Goal: Book appointment/travel/reservation

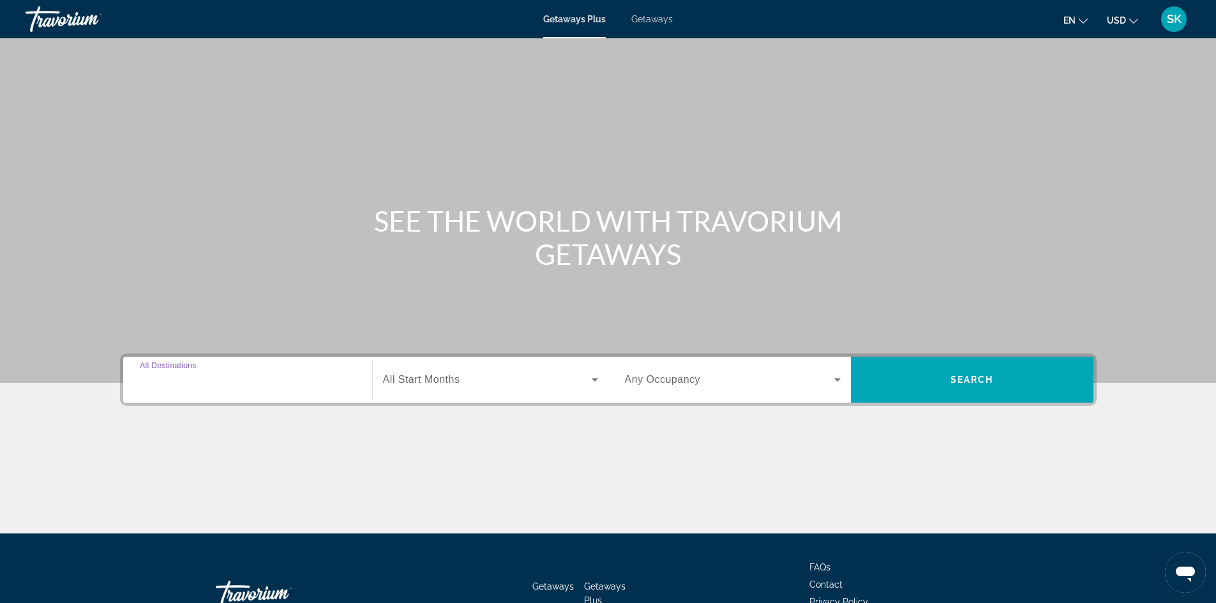
click at [272, 373] on input "Destination All Destinations" at bounding box center [248, 380] width 216 height 15
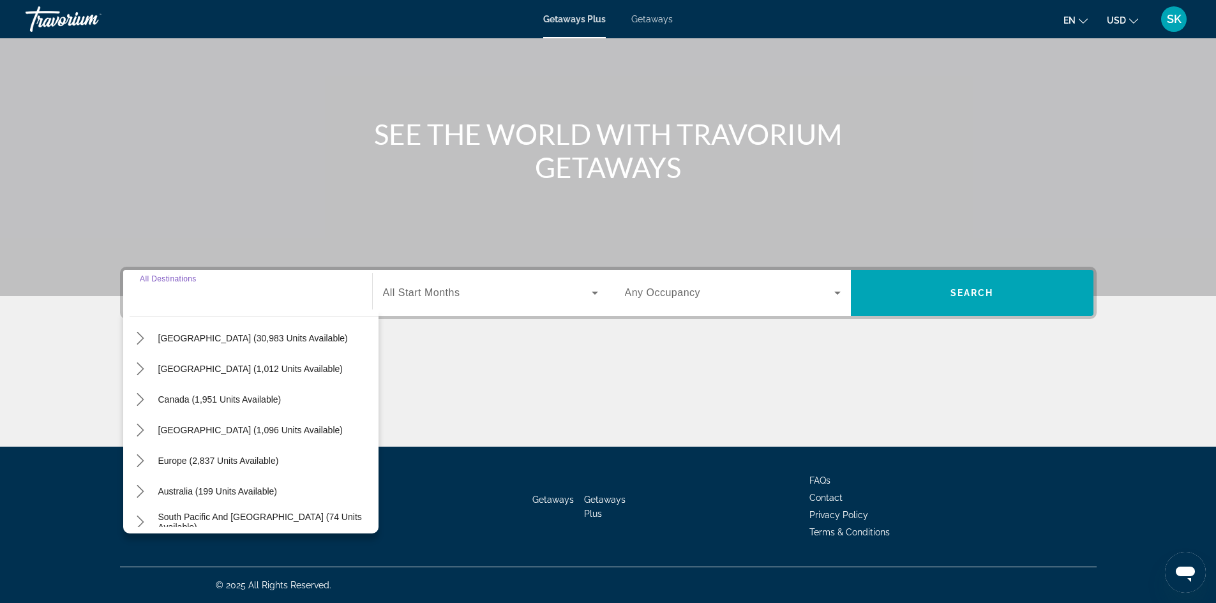
scroll to position [207, 0]
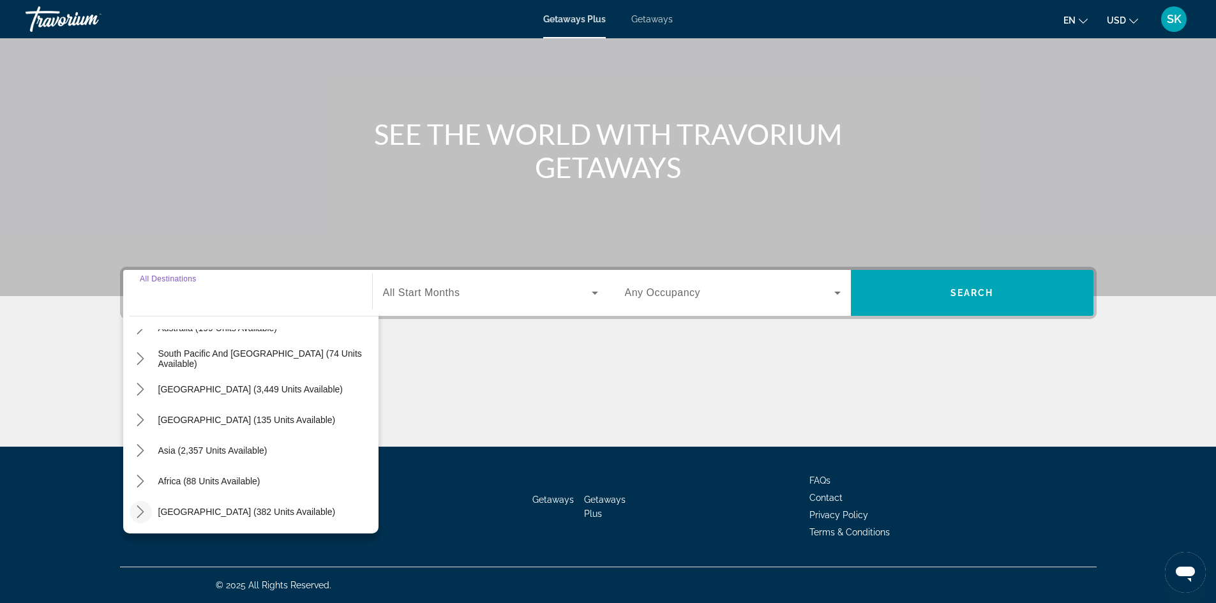
click at [142, 513] on icon "Toggle Middle East (382 units available) submenu" at bounding box center [140, 512] width 7 height 13
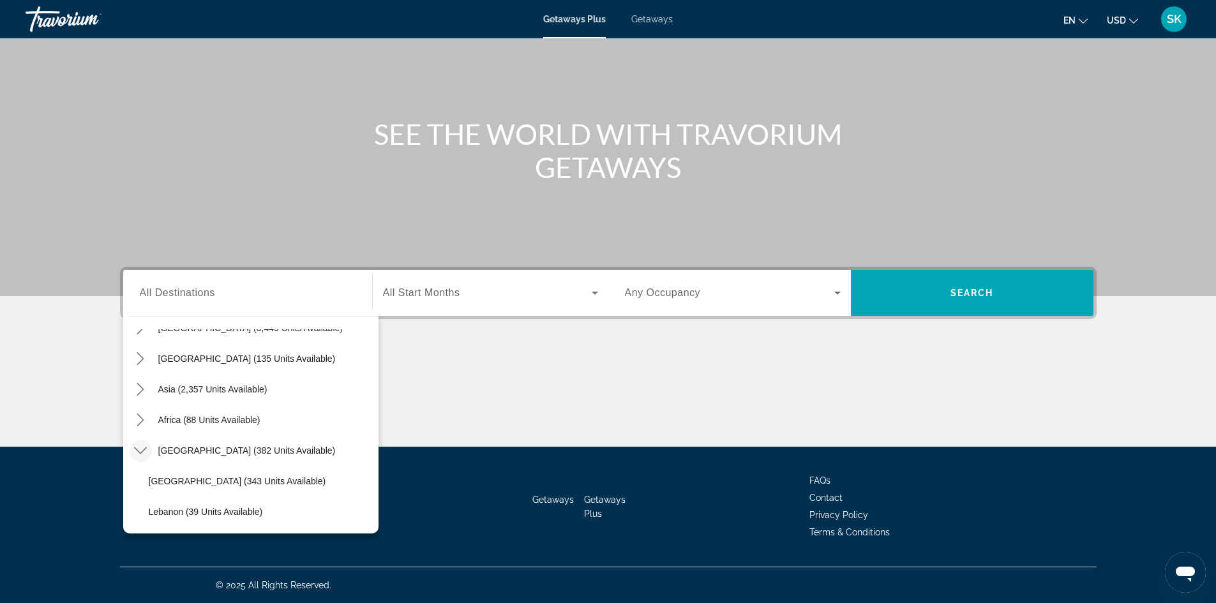
click at [139, 454] on icon "Toggle Middle East (382 units available) submenu" at bounding box center [140, 450] width 13 height 13
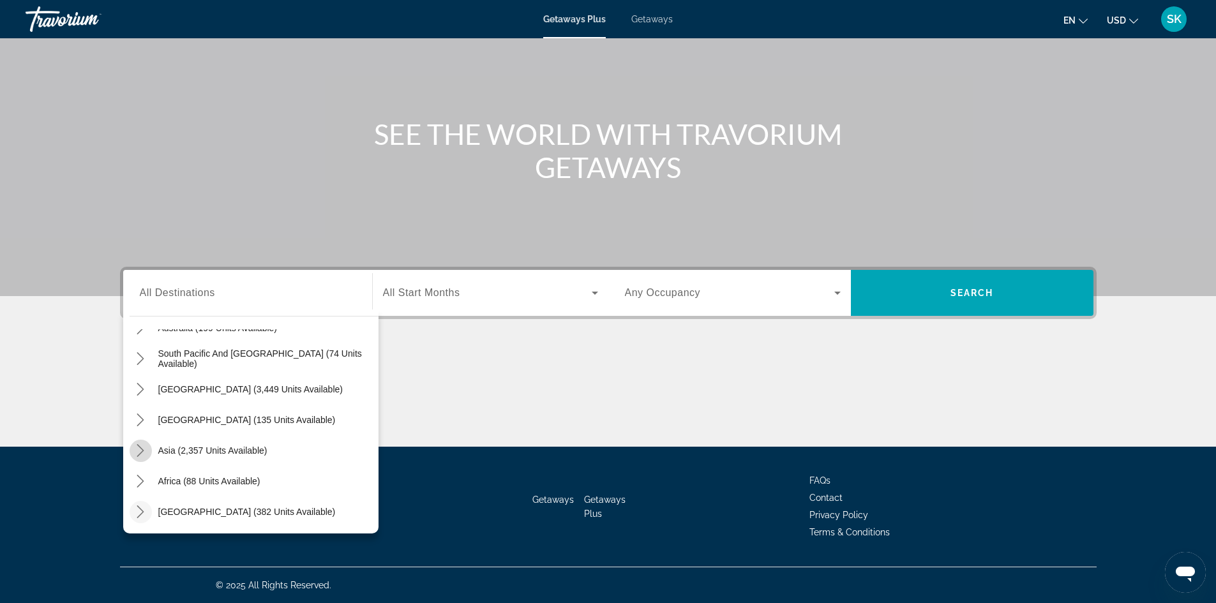
click at [141, 448] on icon "Toggle Asia (2,357 units available) submenu" at bounding box center [140, 450] width 7 height 13
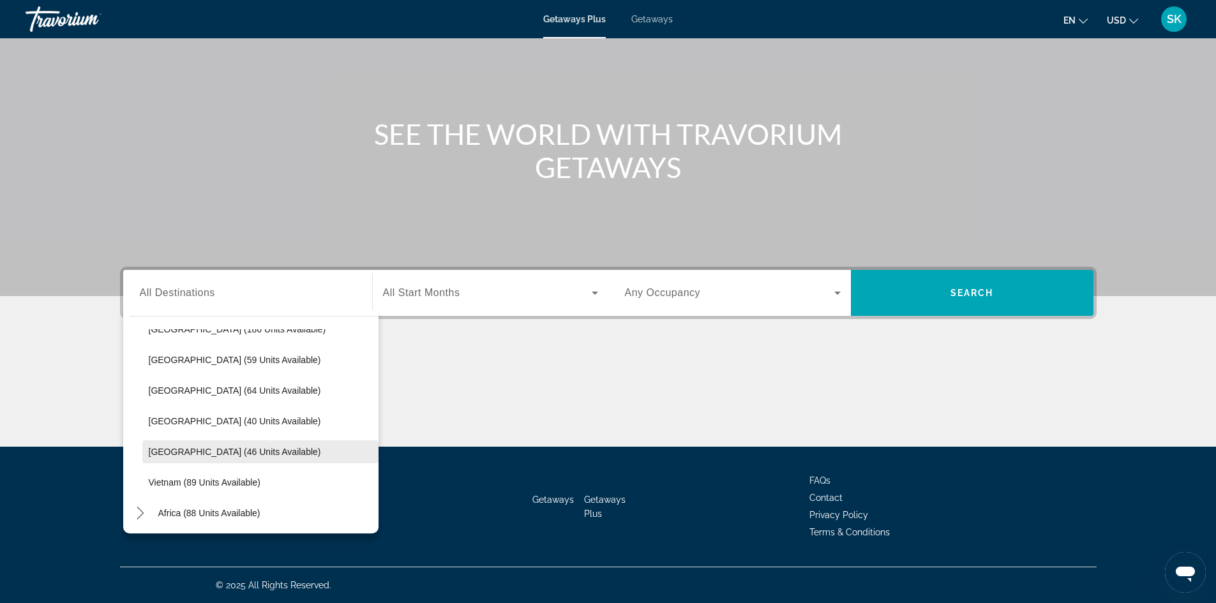
scroll to position [504, 0]
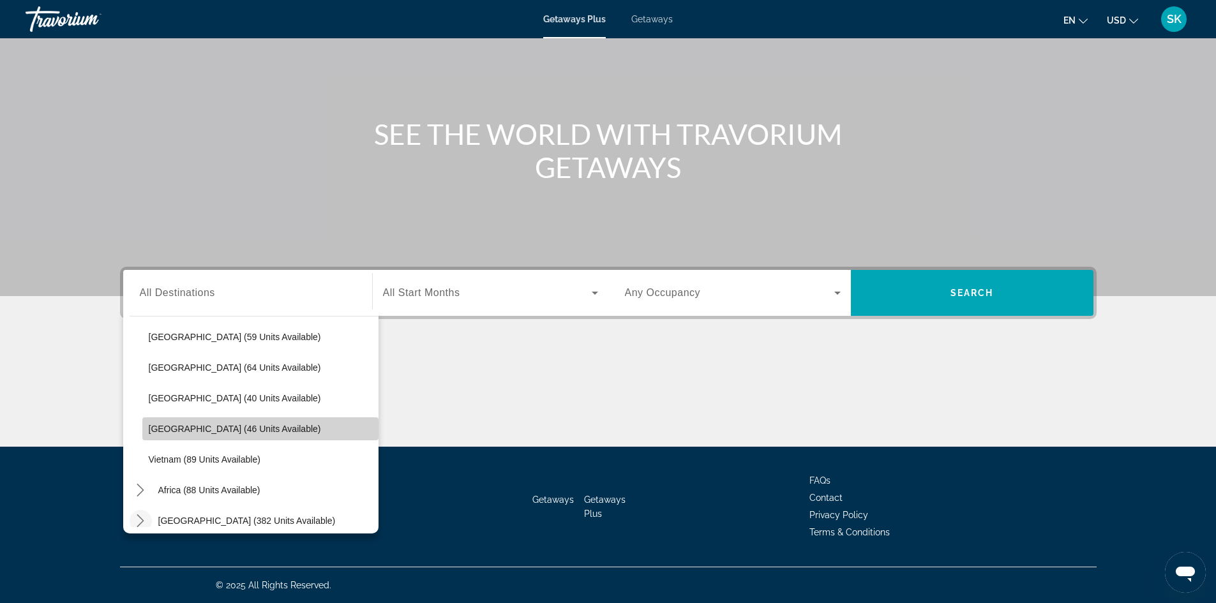
click at [260, 424] on span "[GEOGRAPHIC_DATA] (46 units available)" at bounding box center [235, 429] width 172 height 10
type input "**********"
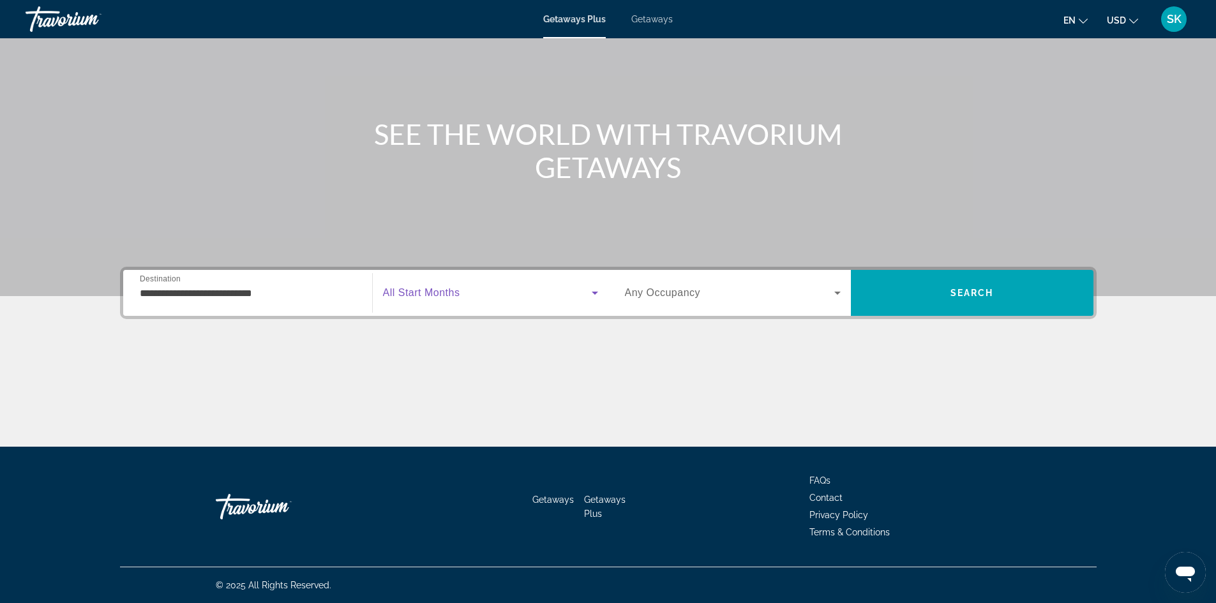
click at [557, 295] on span "Search widget" at bounding box center [487, 292] width 209 height 15
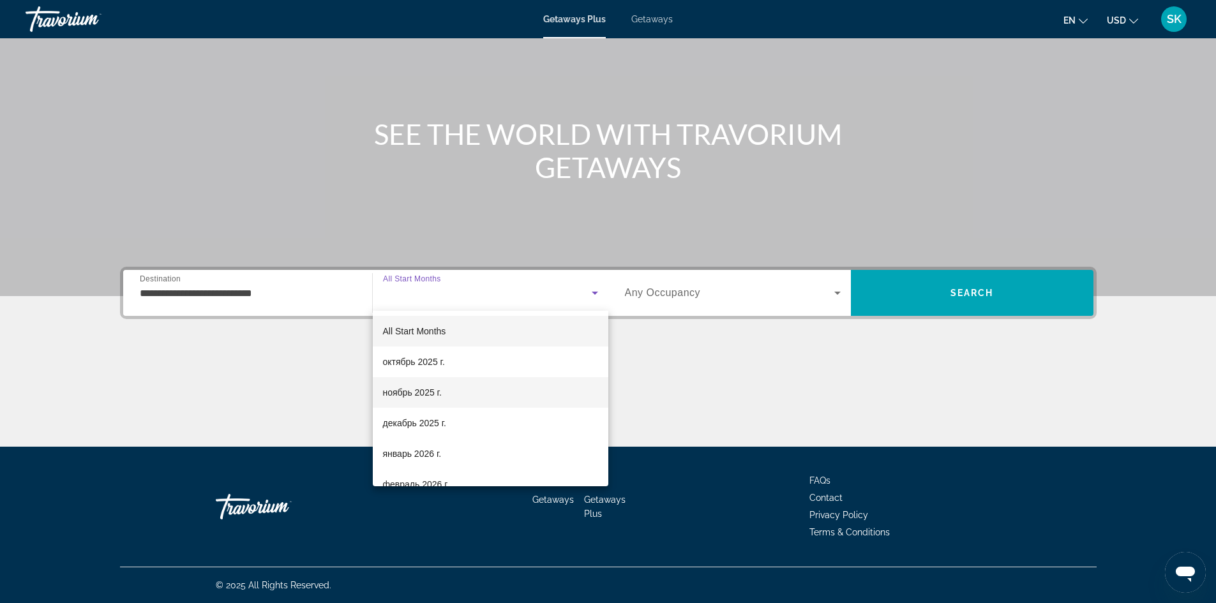
scroll to position [64, 0]
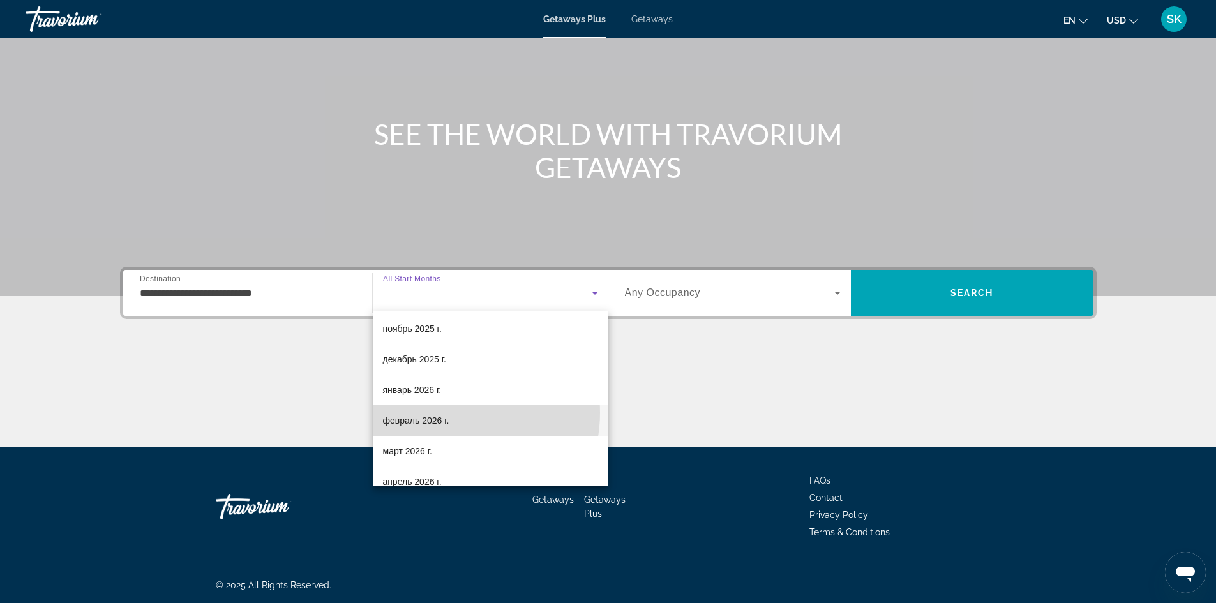
click at [453, 413] on mat-option "февраль 2026 г." at bounding box center [491, 420] width 236 height 31
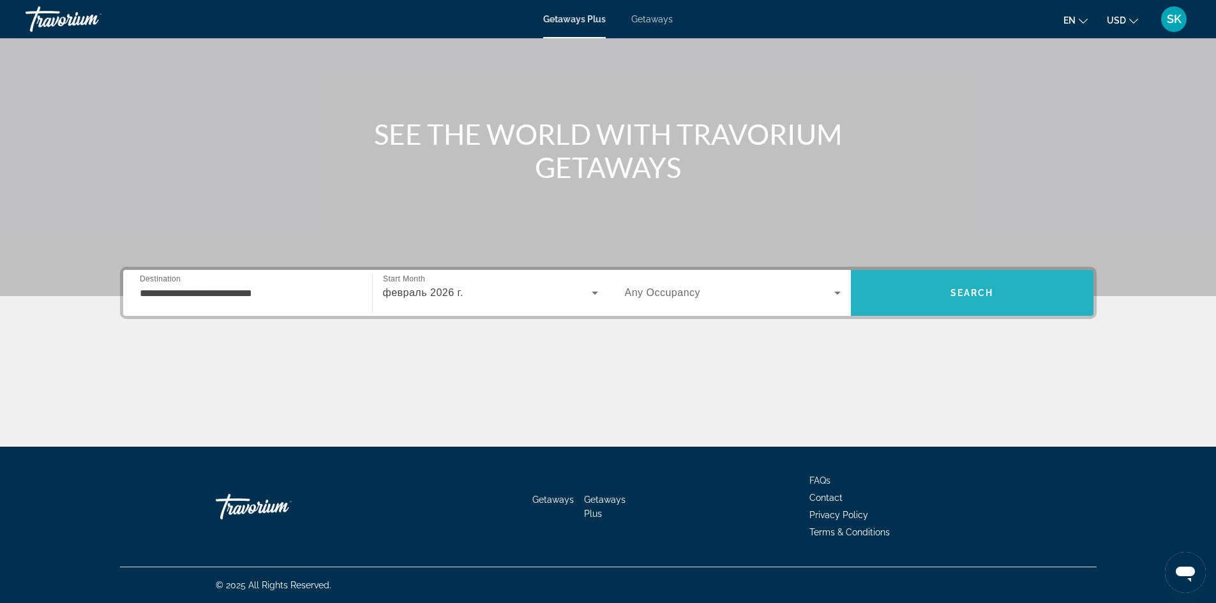
click at [933, 287] on span "Search" at bounding box center [972, 293] width 243 height 31
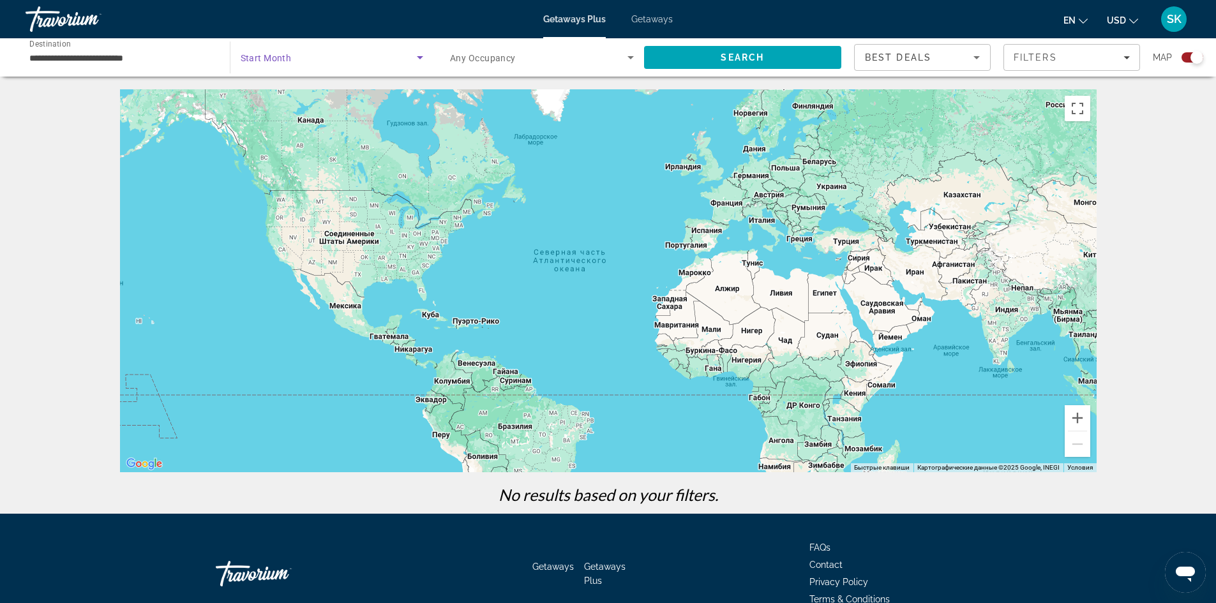
click at [398, 58] on span "Search widget" at bounding box center [329, 57] width 177 height 15
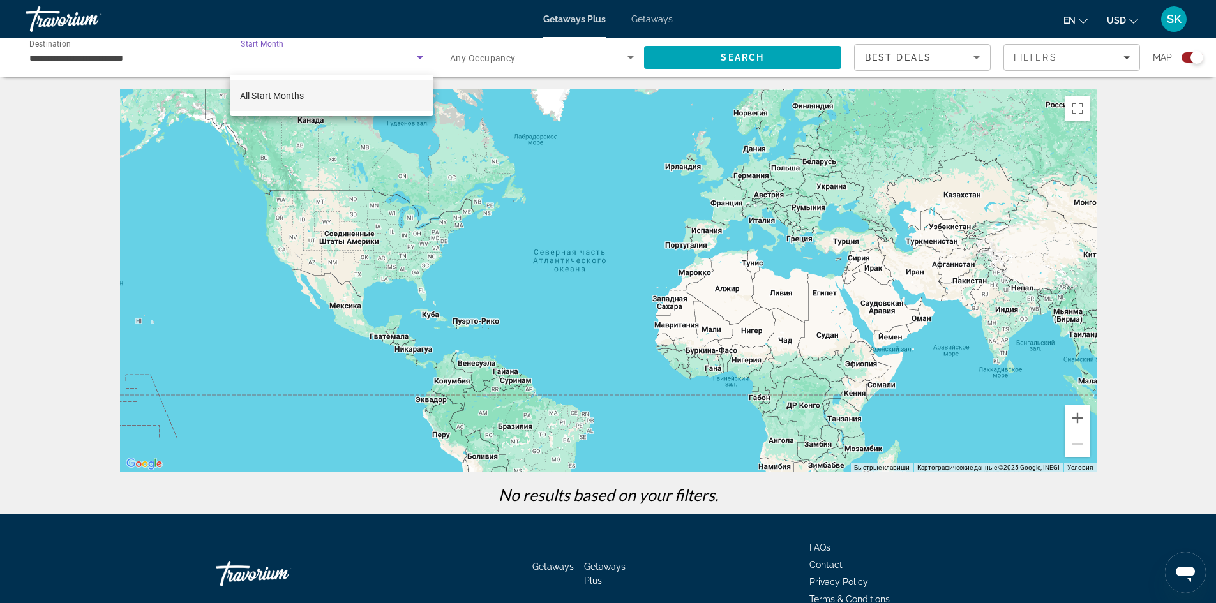
click at [363, 99] on mat-option "All Start Months" at bounding box center [331, 95] width 203 height 31
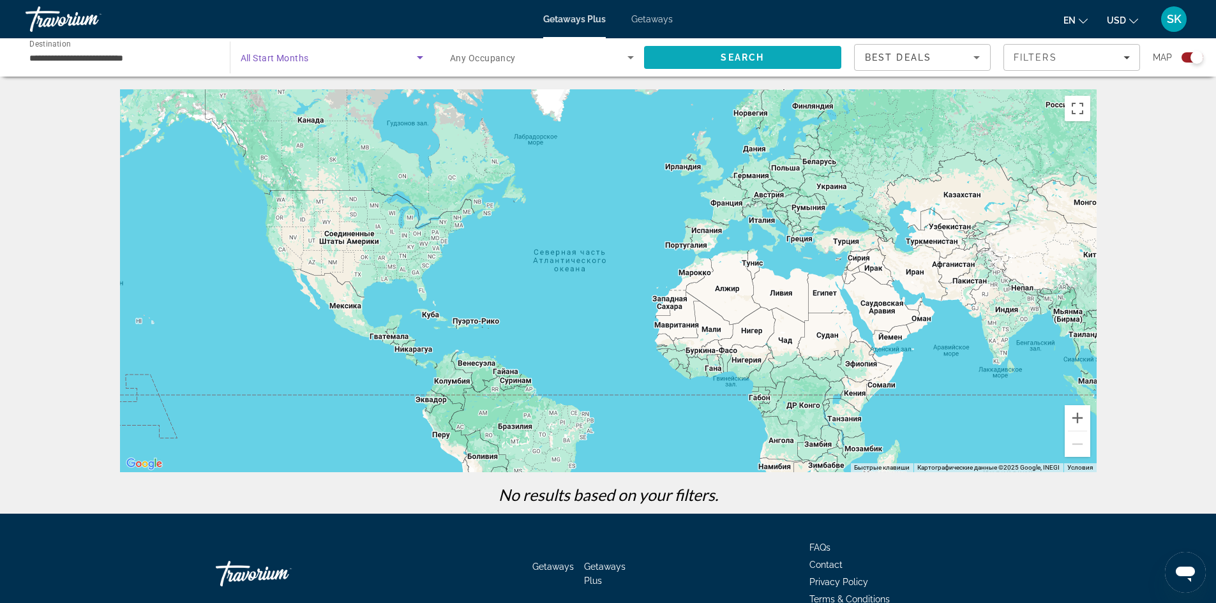
click at [728, 52] on span "Search" at bounding box center [743, 57] width 198 height 31
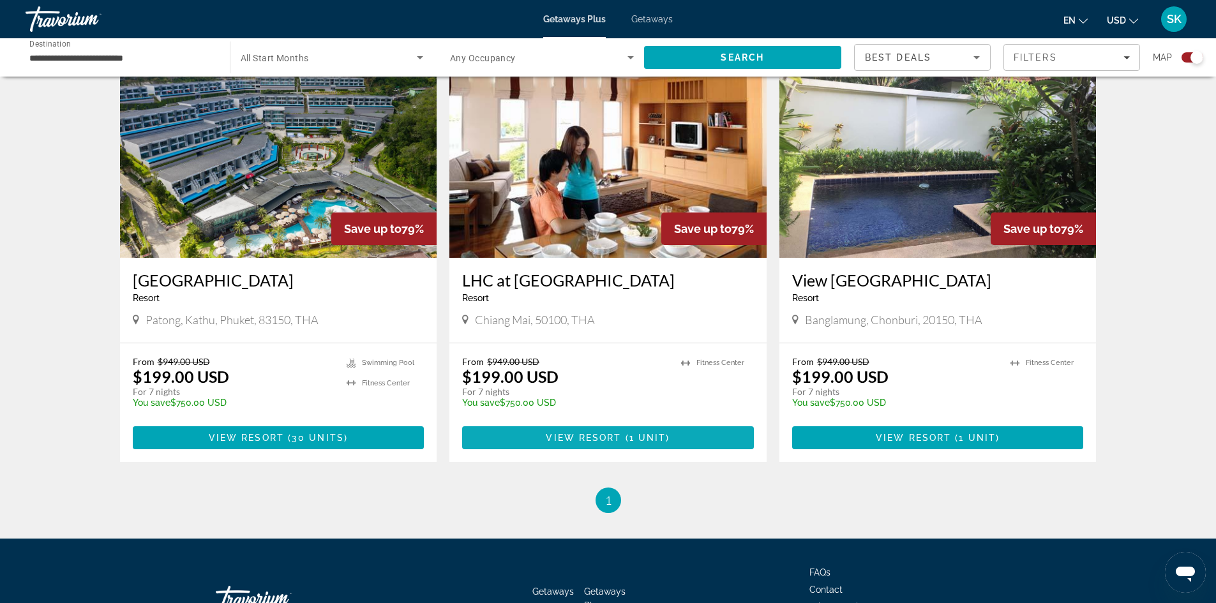
scroll to position [958, 0]
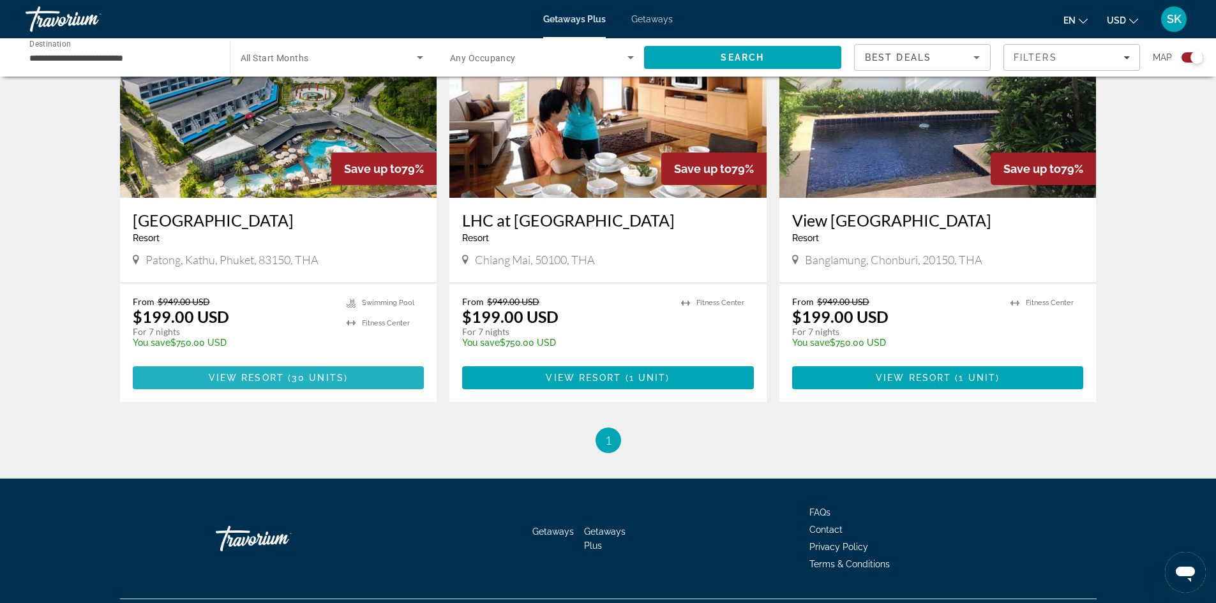
click at [320, 379] on span "30 units" at bounding box center [318, 378] width 52 height 10
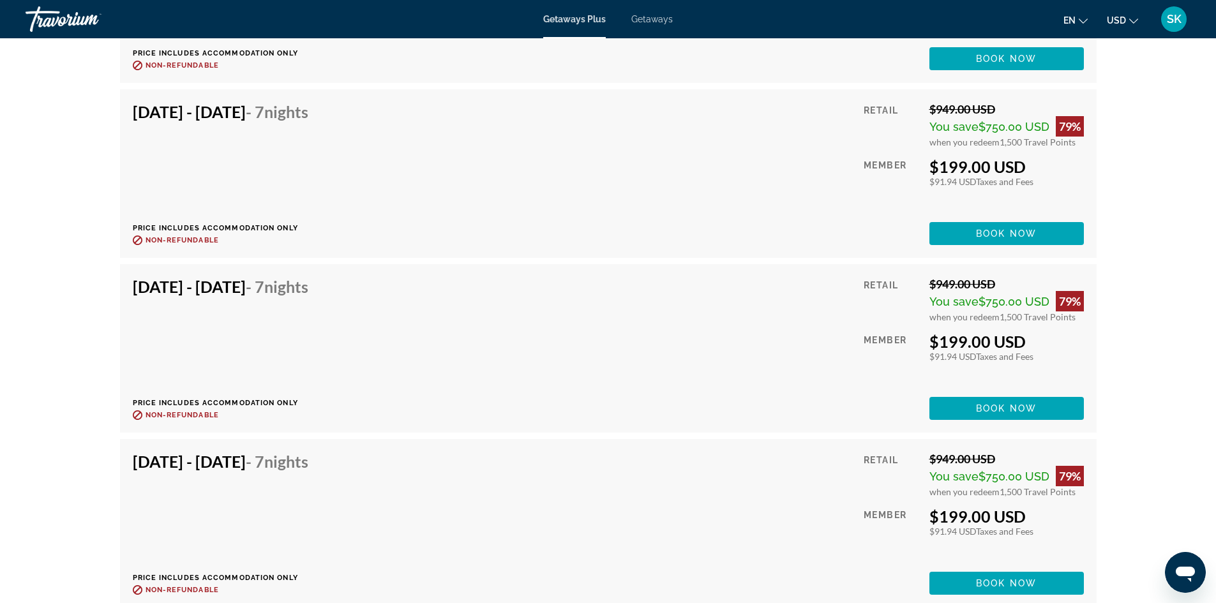
scroll to position [2809, 0]
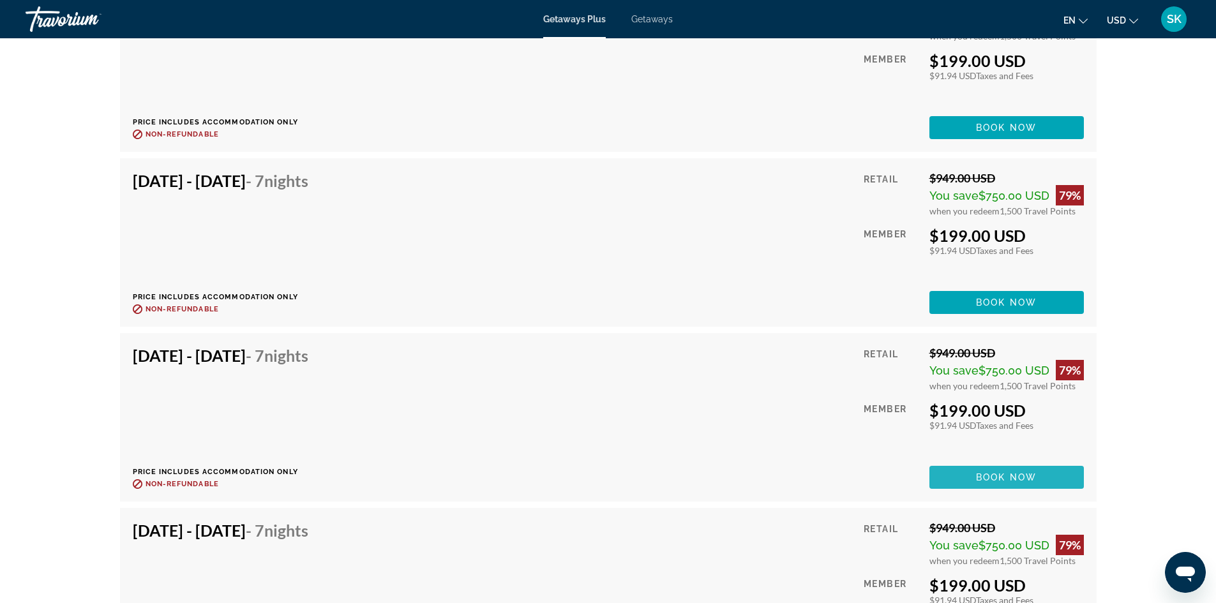
click at [974, 479] on span "Main content" at bounding box center [1007, 477] width 155 height 31
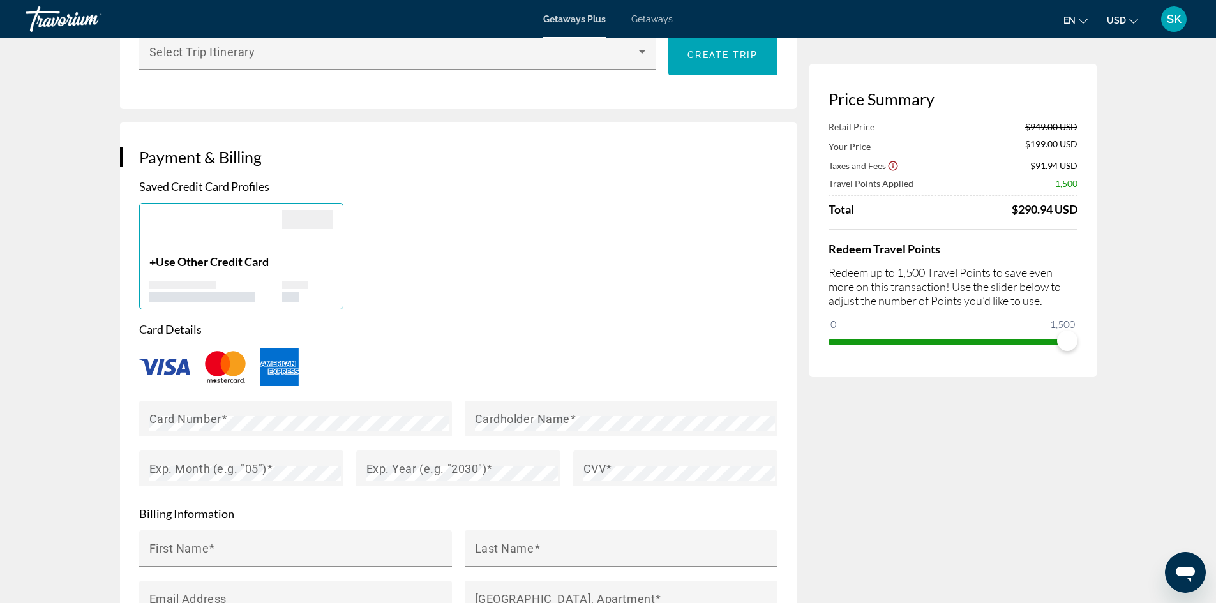
scroll to position [766, 0]
